Goal: Task Accomplishment & Management: Manage account settings

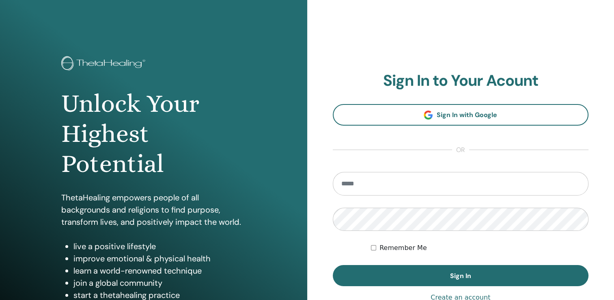
type input "**********"
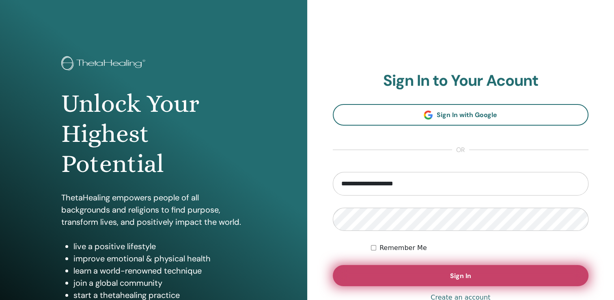
click at [399, 274] on button "Sign In" at bounding box center [461, 275] width 256 height 21
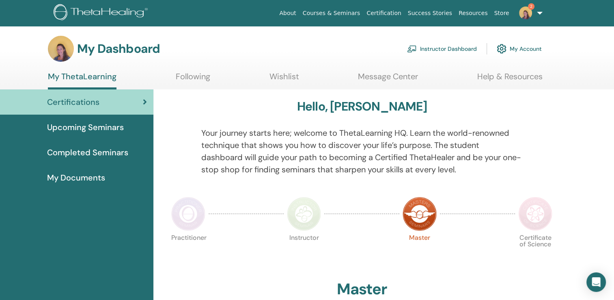
click at [109, 122] on span "Upcoming Seminars" at bounding box center [85, 127] width 77 height 12
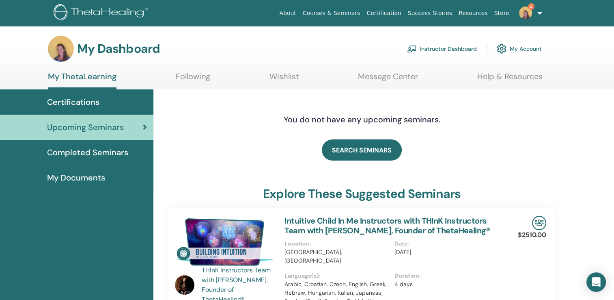
click at [437, 48] on link "Instructor Dashboard" at bounding box center [442, 49] width 70 height 18
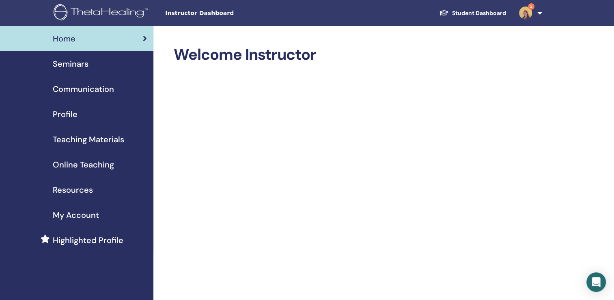
click at [525, 12] on img at bounding box center [525, 12] width 13 height 13
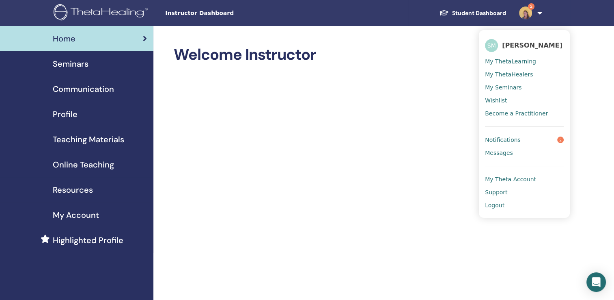
click at [512, 138] on span "Notifications" at bounding box center [503, 139] width 36 height 7
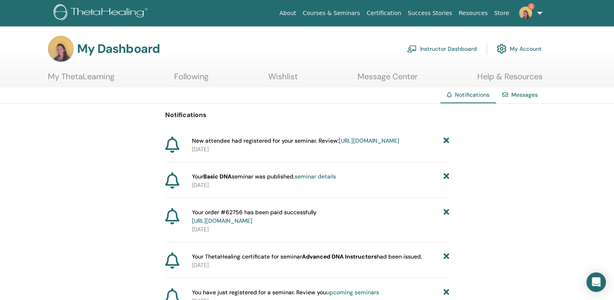
click at [339, 144] on link "[URL][DOMAIN_NAME]" at bounding box center [369, 140] width 60 height 7
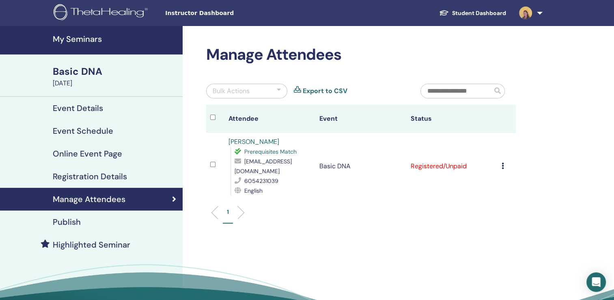
click at [439, 162] on td "Registered/Unpaid" at bounding box center [451, 166] width 91 height 67
click at [502, 162] on icon at bounding box center [503, 165] width 2 height 6
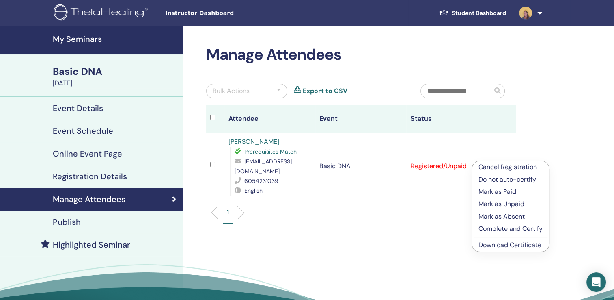
click at [540, 132] on div "Manage Attendees Bulk Actions Export to CSV Attendee Event Status [PERSON_NAME]…" at bounding box center [388, 185] width 410 height 319
